Goal: Register for event/course

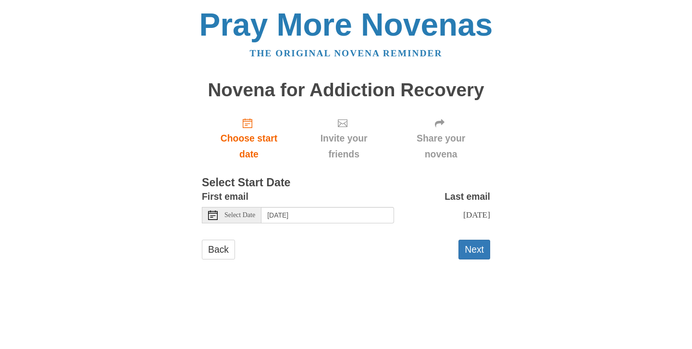
click at [215, 210] on use at bounding box center [213, 215] width 10 height 10
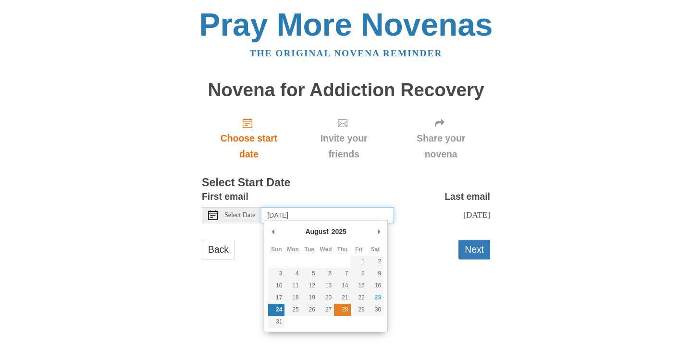
type input "Thursday, August 28th"
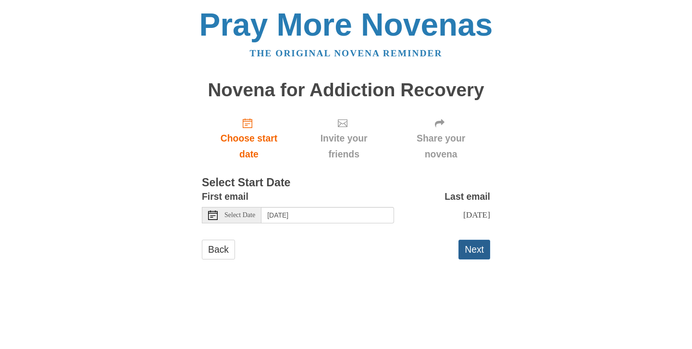
click at [468, 245] on button "Next" at bounding box center [475, 249] width 32 height 20
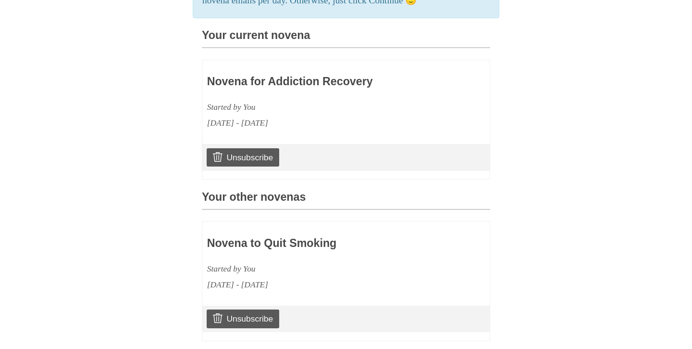
scroll to position [239, 0]
click at [263, 309] on link "Unsubscribe" at bounding box center [243, 318] width 73 height 18
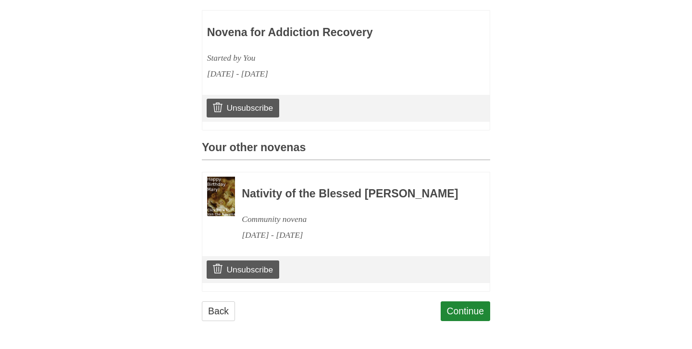
scroll to position [338, 0]
click at [465, 313] on link "Continue" at bounding box center [466, 311] width 50 height 20
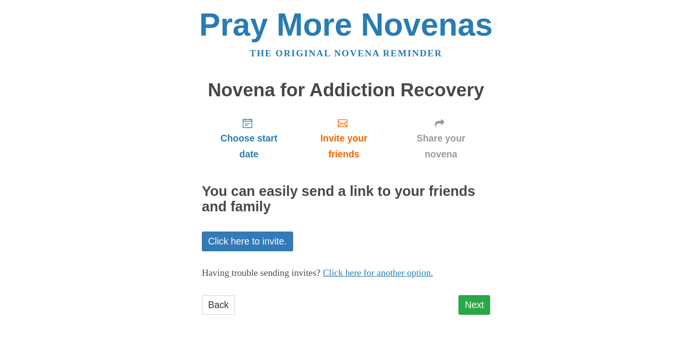
click at [475, 301] on link "Next" at bounding box center [475, 305] width 32 height 20
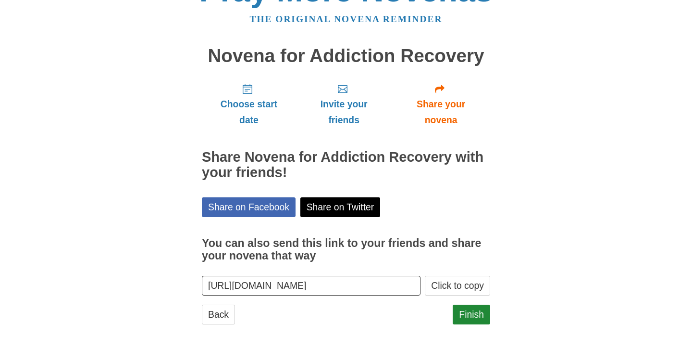
scroll to position [34, 0]
click at [472, 308] on link "Finish" at bounding box center [472, 315] width 38 height 20
